Goal: Check status: Check status

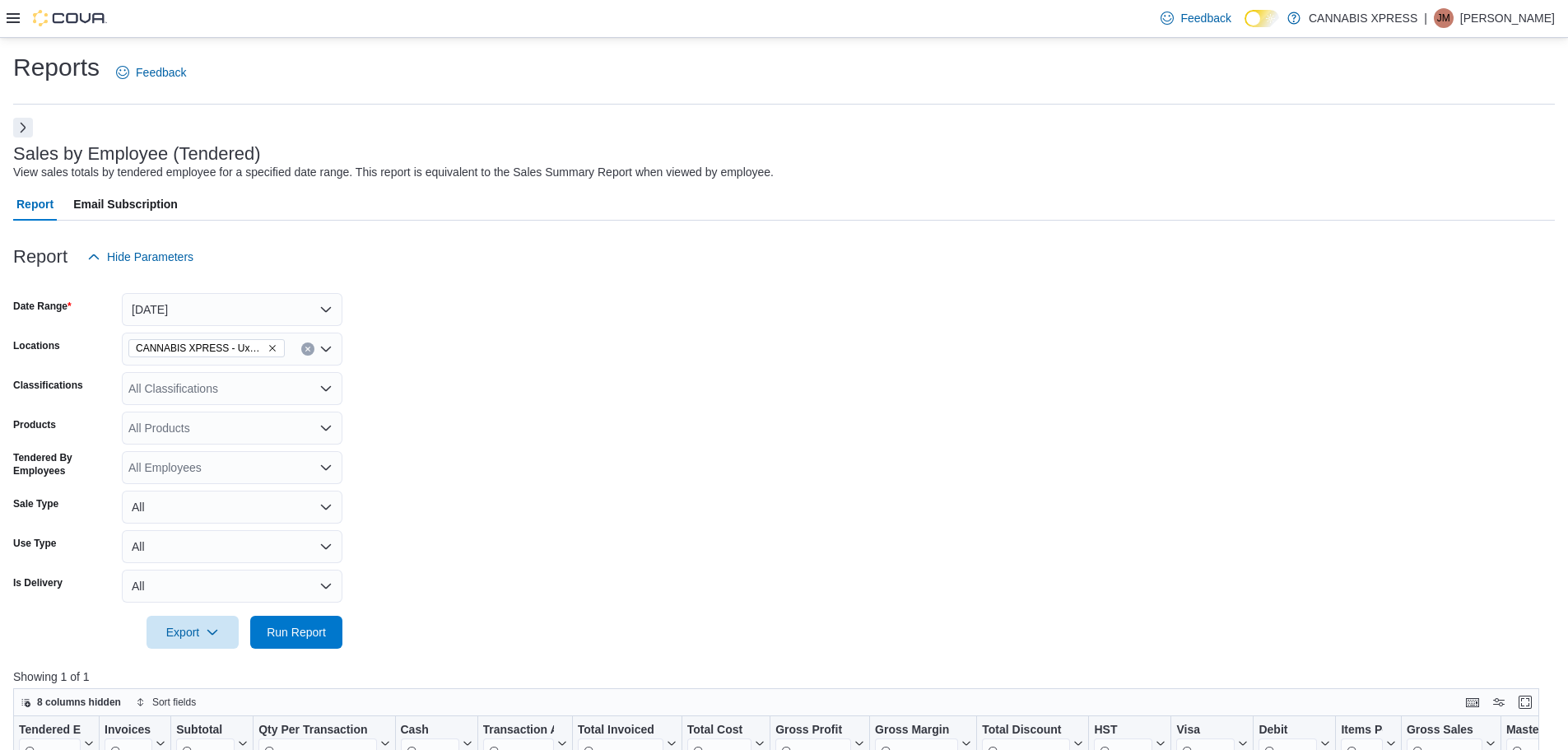
scroll to position [550, 0]
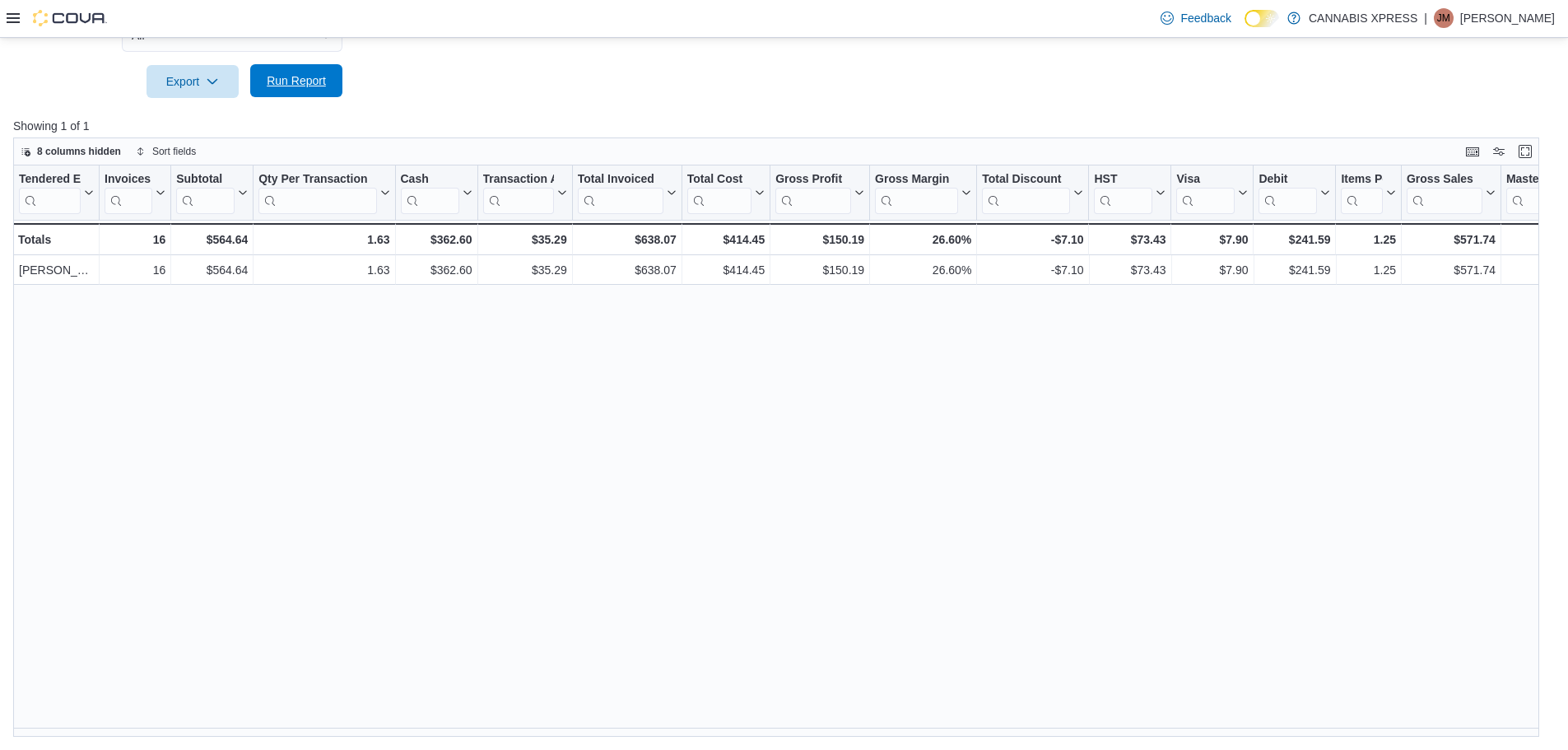
click at [296, 76] on span "Run Report" at bounding box center [296, 80] width 59 height 17
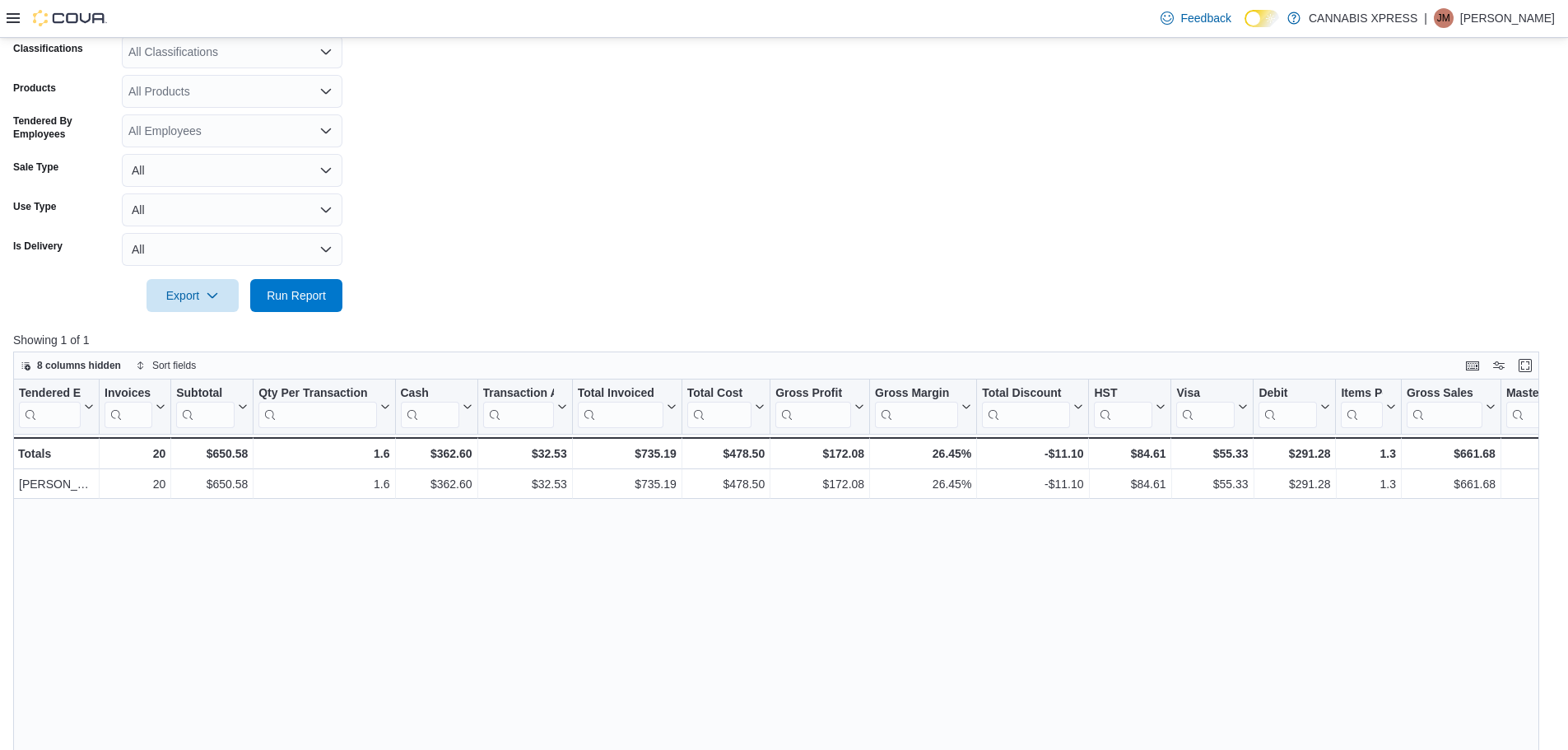
scroll to position [221, 0]
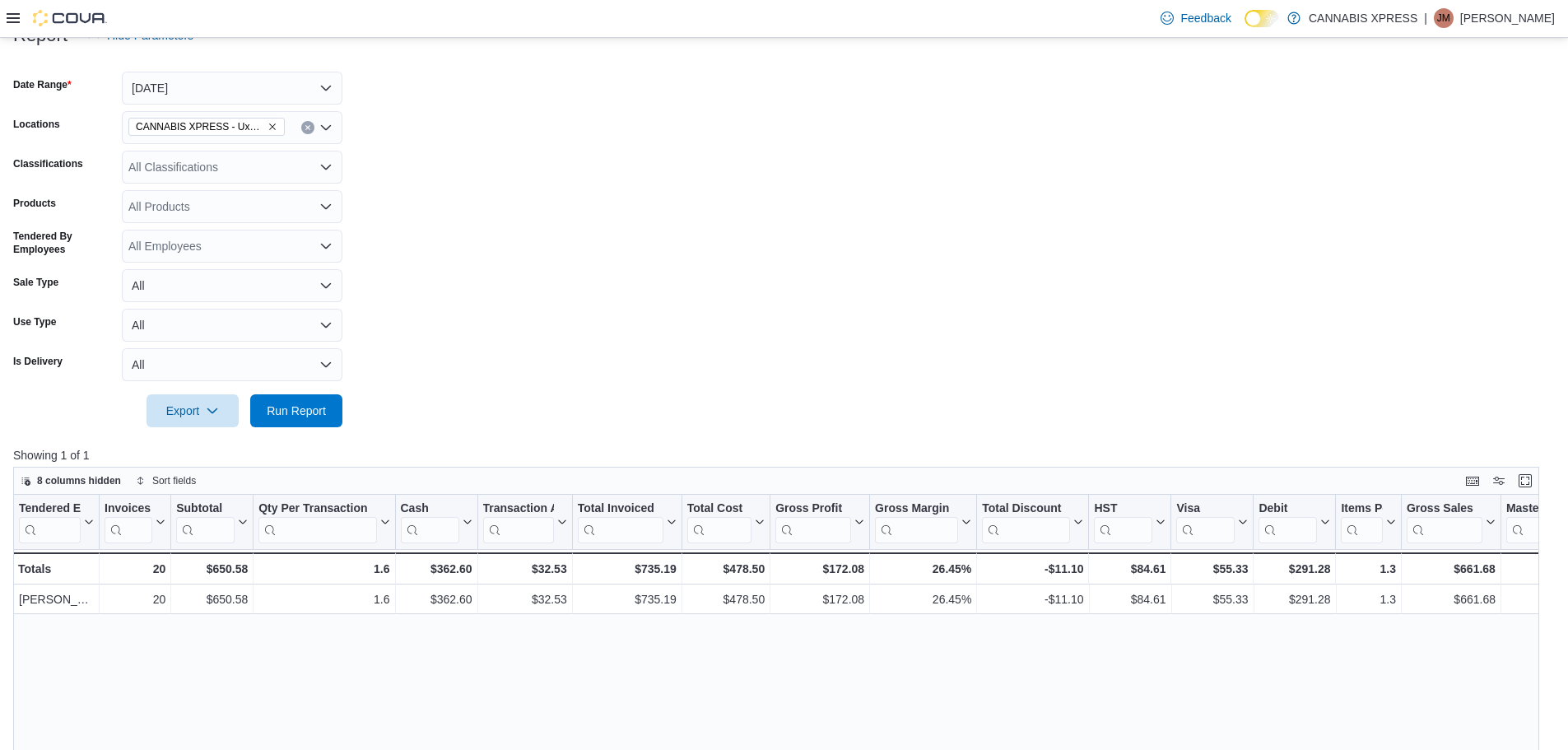
click at [276, 125] on icon "Remove CANNABIS XPRESS - Uxbridge (Reach Street) from selection in this group" at bounding box center [273, 126] width 10 height 10
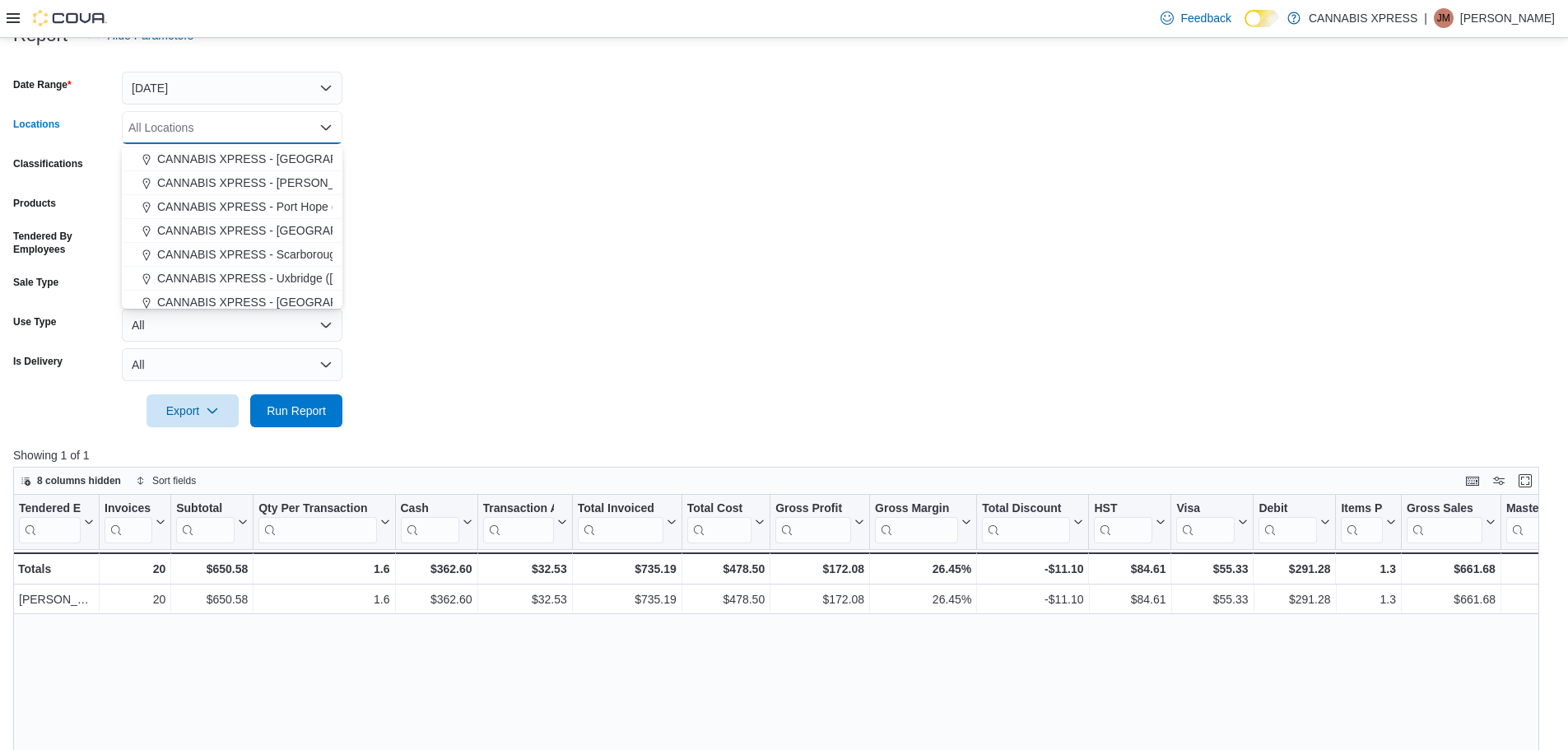
scroll to position [165, 0]
click at [296, 178] on span "CANNABIS XPRESS - [PERSON_NAME] ([GEOGRAPHIC_DATA])" at bounding box center [329, 182] width 345 height 17
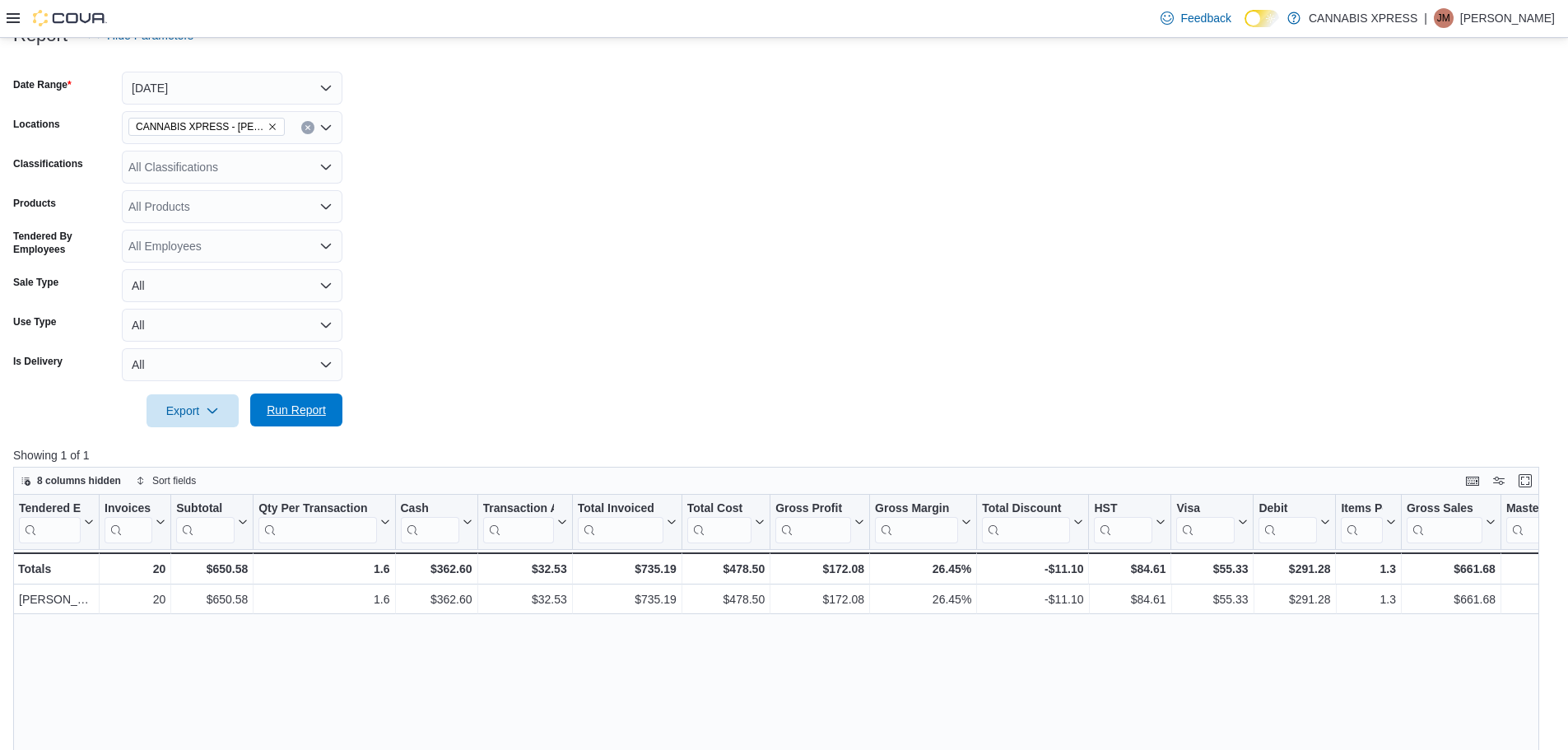
click at [280, 416] on span "Run Report" at bounding box center [296, 410] width 59 height 17
click at [274, 129] on icon "Remove CANNABIS XPRESS - Pickering (Central Street) from selection in this group" at bounding box center [273, 126] width 10 height 10
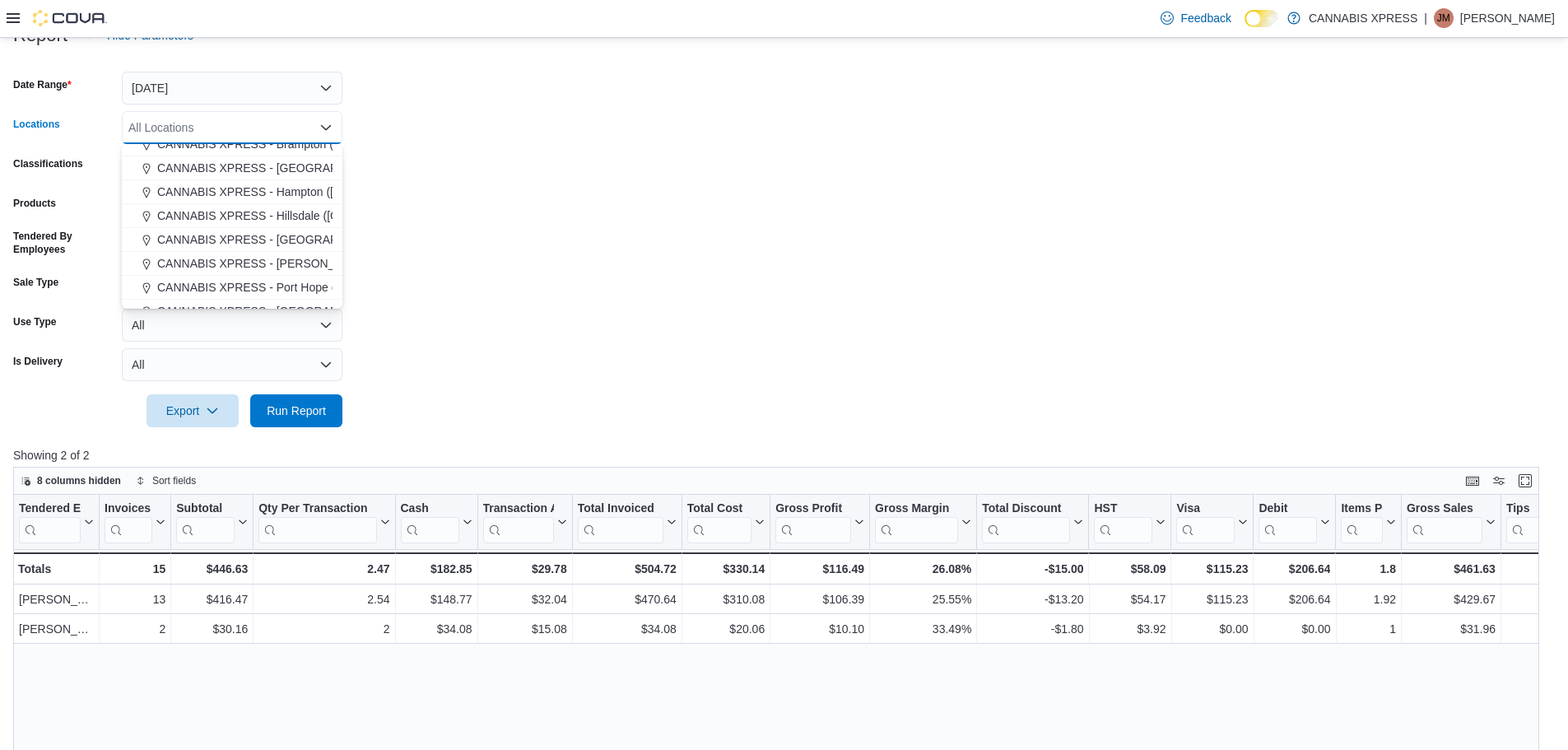
scroll to position [165, 0]
click at [298, 283] on span "CANNABIS XPRESS - Uxbridge ([GEOGRAPHIC_DATA])" at bounding box center [305, 277] width 296 height 17
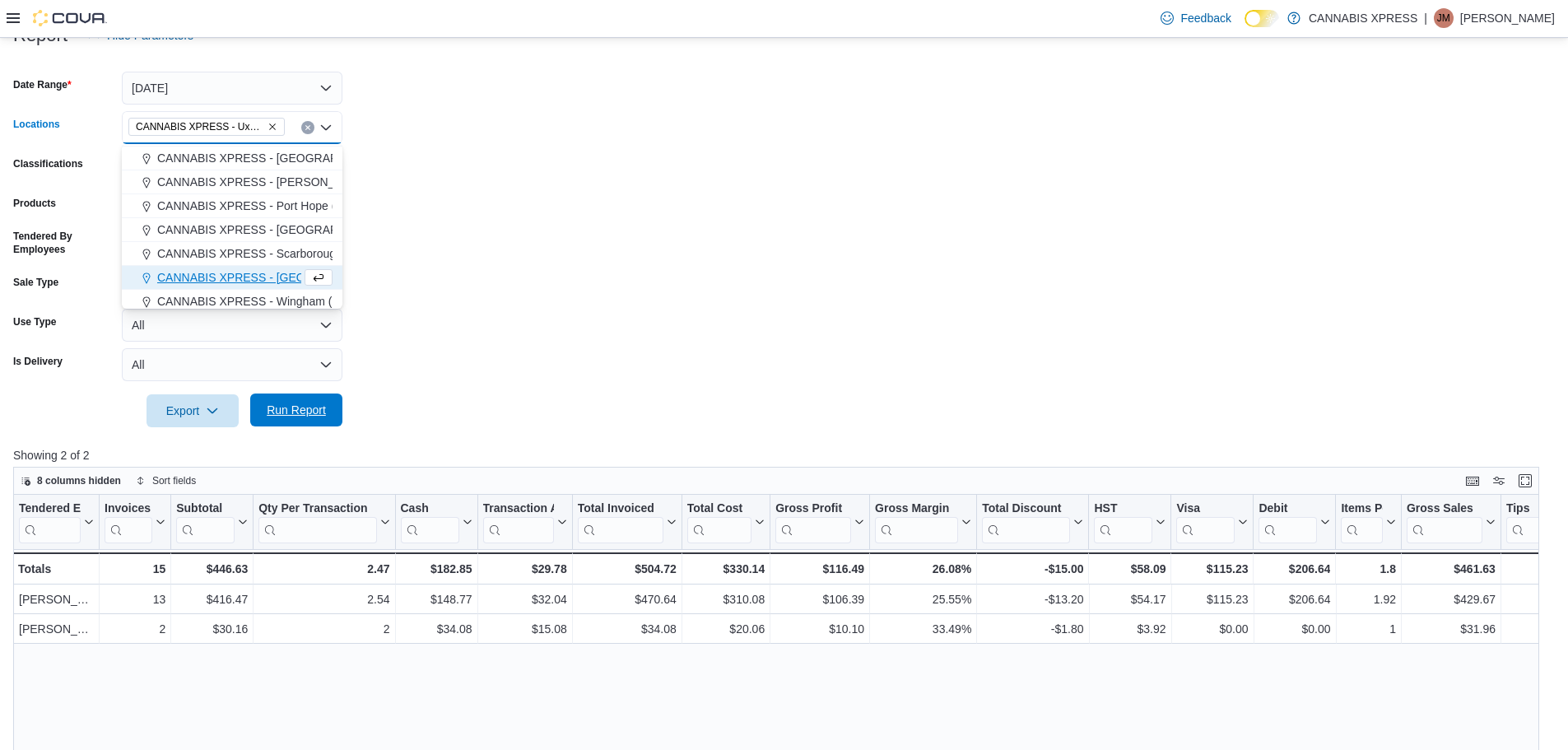
click at [299, 419] on span "Run Report" at bounding box center [295, 409] width 72 height 33
